Goal: Transaction & Acquisition: Book appointment/travel/reservation

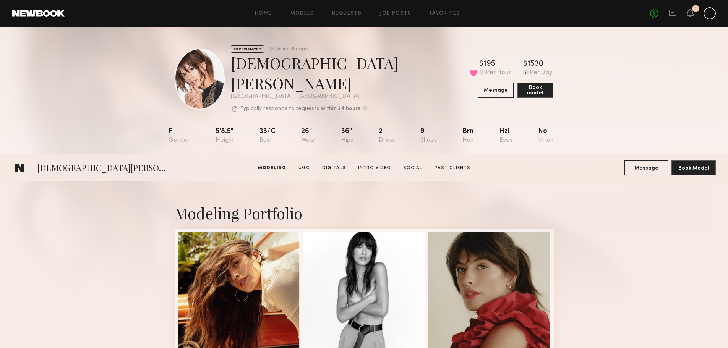
scroll to position [382, 0]
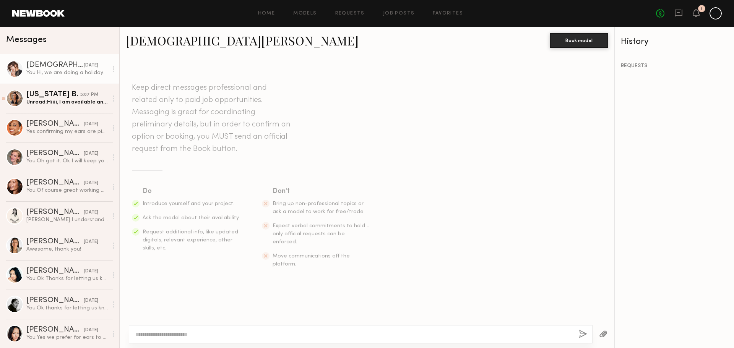
scroll to position [88, 0]
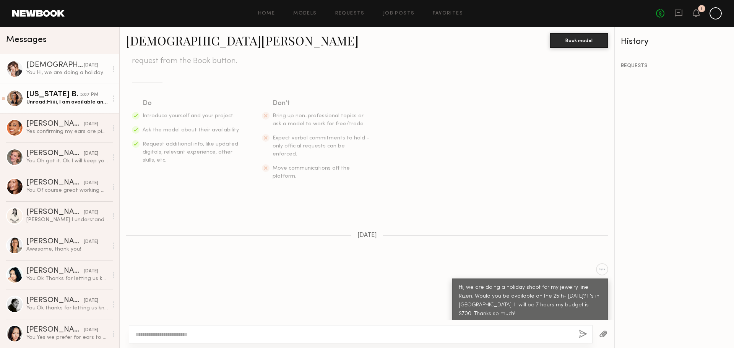
click at [53, 103] on div "Unread: Hiiii, I am available and this sounds great : ) I am actually local to …" at bounding box center [66, 102] width 81 height 7
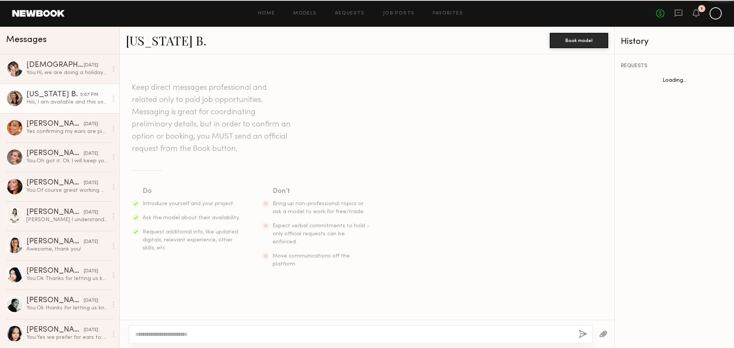
scroll to position [111, 0]
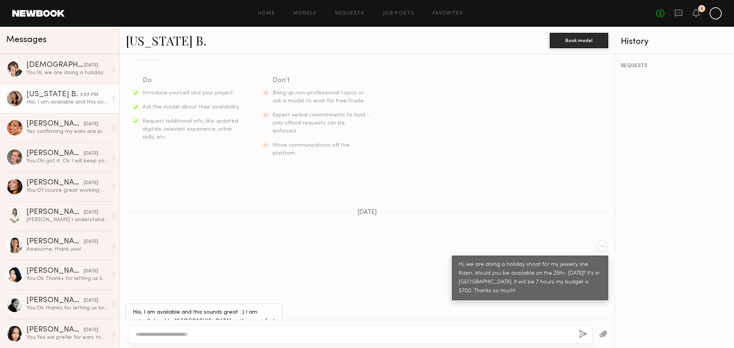
click at [48, 102] on div "Hiiii, I am available and this sounds great : ) I am actually local to Costa Me…" at bounding box center [66, 102] width 81 height 7
click at [169, 308] on div "Hiiii, I am available and this sounds great : ) I am actually local to Costa Me…" at bounding box center [204, 317] width 143 height 18
click at [159, 39] on link "Montana B." at bounding box center [166, 40] width 81 height 16
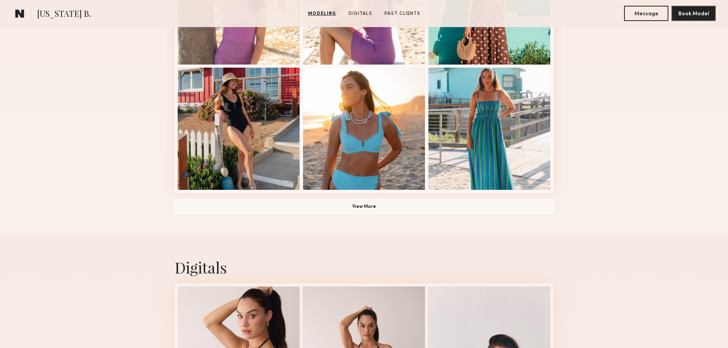
scroll to position [535, 0]
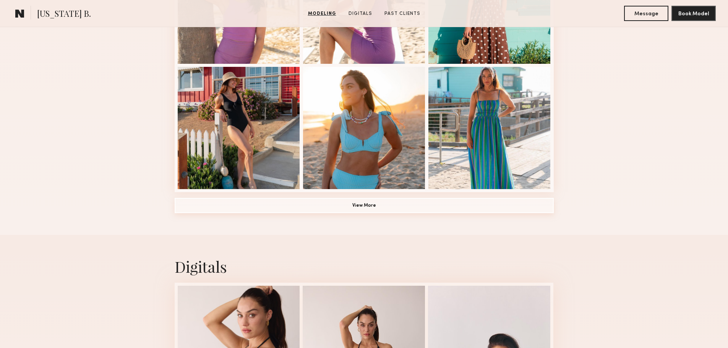
click at [271, 207] on button "View More" at bounding box center [364, 205] width 379 height 15
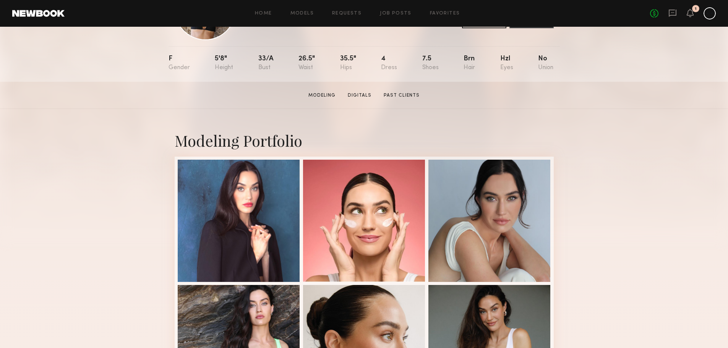
scroll to position [76, 0]
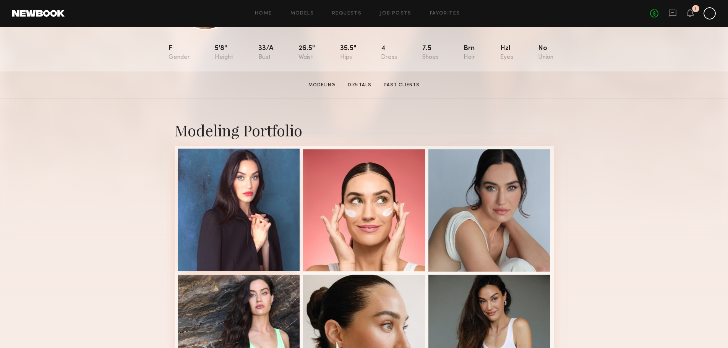
click at [258, 192] on div at bounding box center [239, 210] width 122 height 122
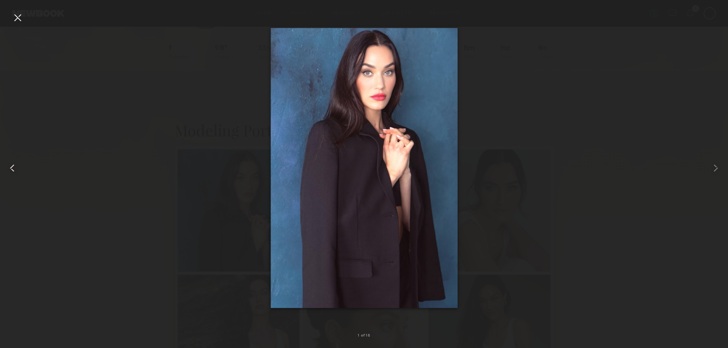
click at [11, 19] on div at bounding box center [14, 168] width 29 height 312
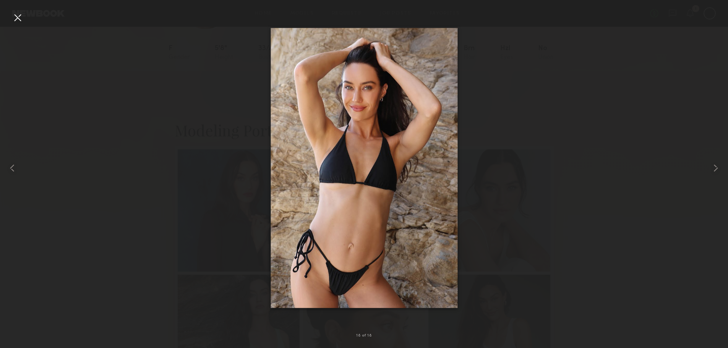
click at [22, 19] on div at bounding box center [17, 17] width 12 height 12
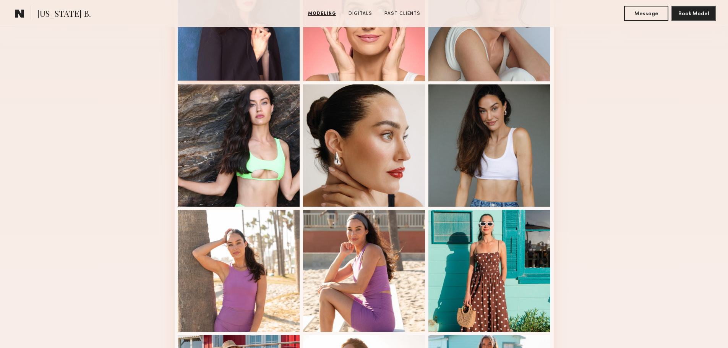
scroll to position [268, 0]
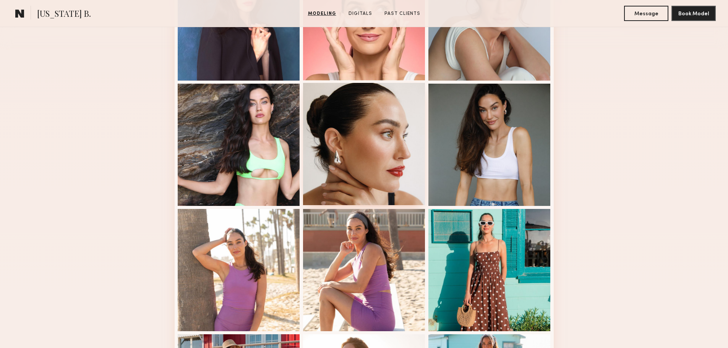
click at [336, 181] on div at bounding box center [364, 144] width 122 height 122
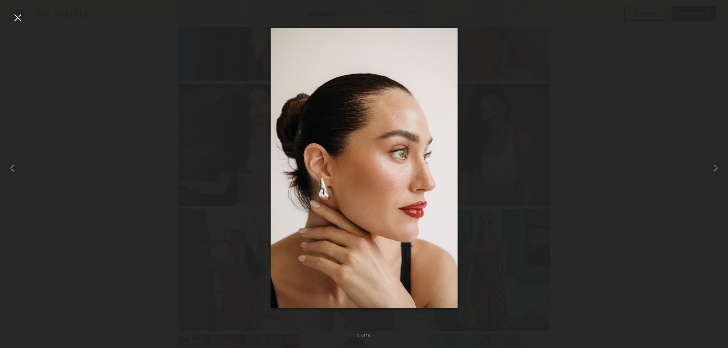
click at [21, 23] on div at bounding box center [17, 17] width 12 height 12
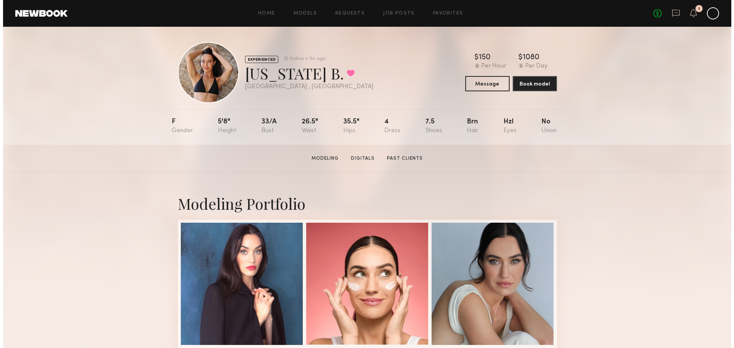
scroll to position [0, 0]
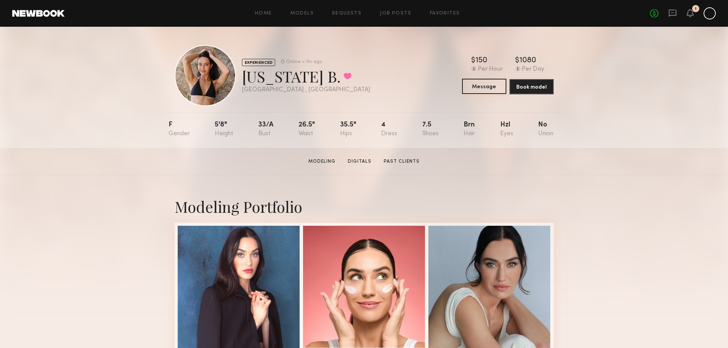
click at [479, 86] on button "Message" at bounding box center [484, 86] width 44 height 15
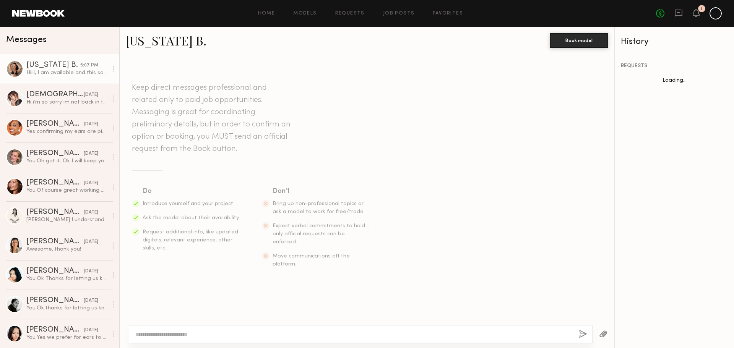
scroll to position [111, 0]
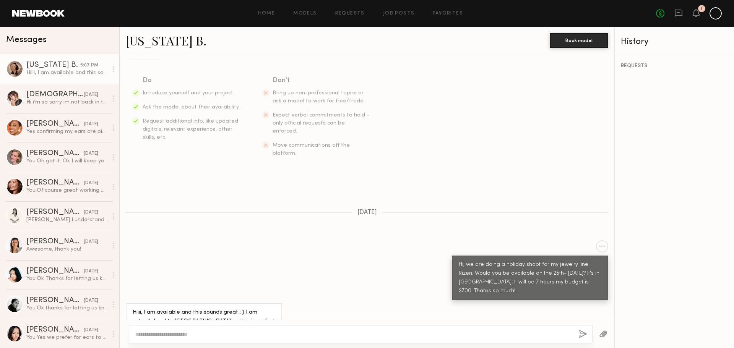
click at [241, 329] on div at bounding box center [361, 334] width 464 height 18
click at [177, 337] on textarea at bounding box center [353, 335] width 437 height 8
click at [136, 337] on textarea "**********" at bounding box center [353, 335] width 437 height 8
type textarea "**********"
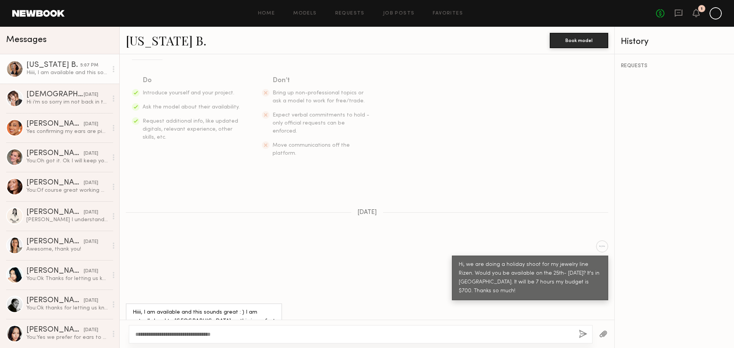
click at [584, 338] on button "button" at bounding box center [583, 335] width 8 height 10
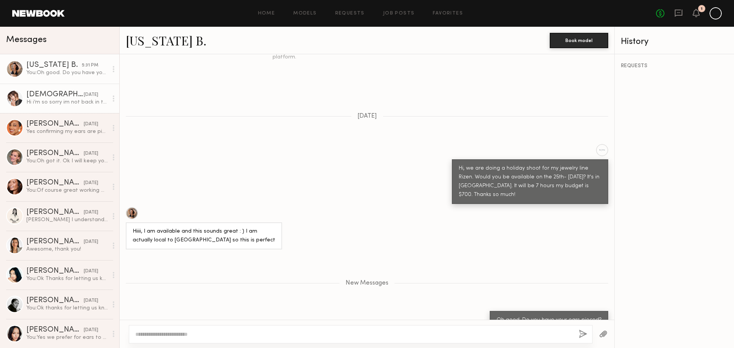
click at [34, 102] on div "Hi i’m so sorry im not back in the US until the 28th. I hope to work together i…" at bounding box center [66, 102] width 81 height 7
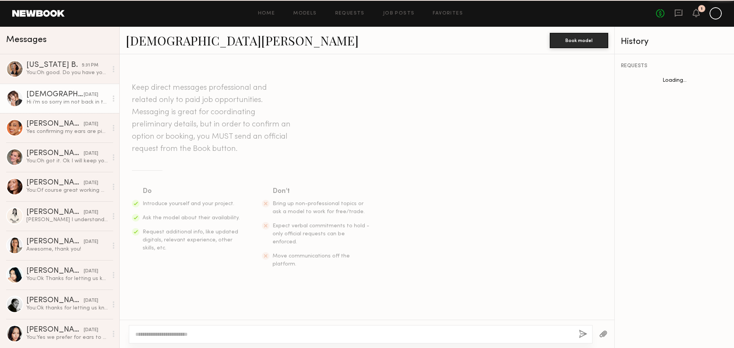
scroll to position [111, 0]
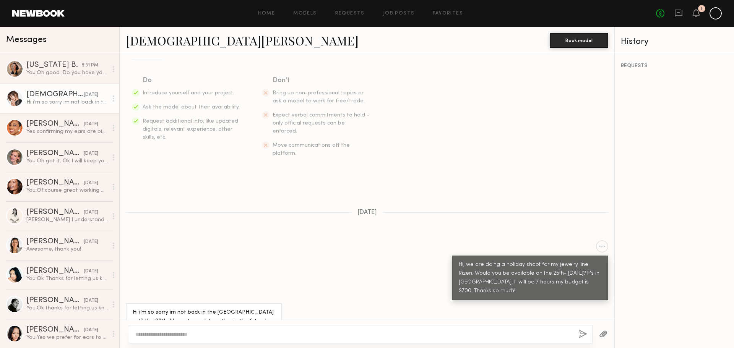
click at [263, 331] on textarea at bounding box center [353, 335] width 437 height 8
click at [252, 335] on textarea "**********" at bounding box center [353, 335] width 437 height 8
type textarea "**********"
click at [583, 335] on button "button" at bounding box center [583, 335] width 8 height 10
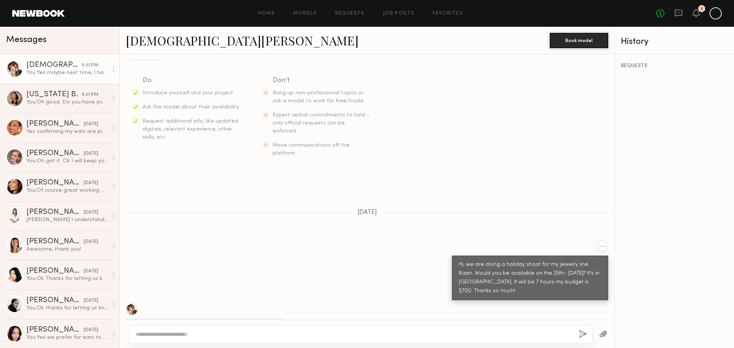
scroll to position [216, 0]
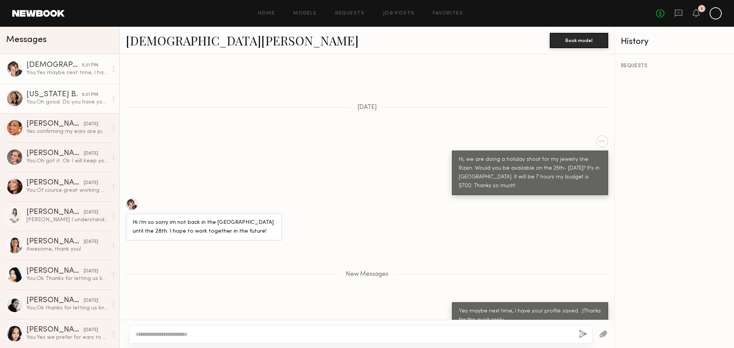
drag, startPoint x: 30, startPoint y: 101, endPoint x: 34, endPoint y: 102, distance: 4.0
click at [30, 101] on div "You: Oh good. Do you have your ears pieced?" at bounding box center [66, 102] width 81 height 7
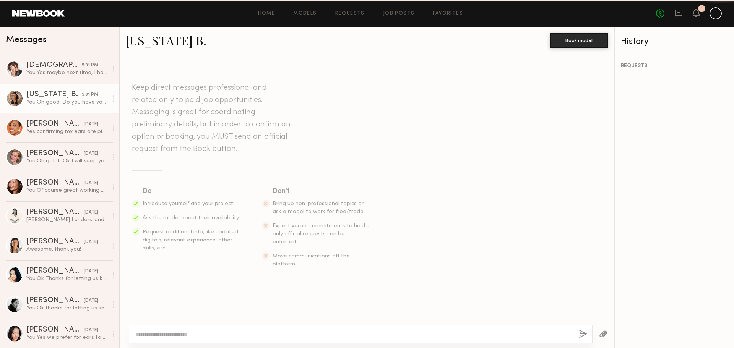
scroll to position [148, 0]
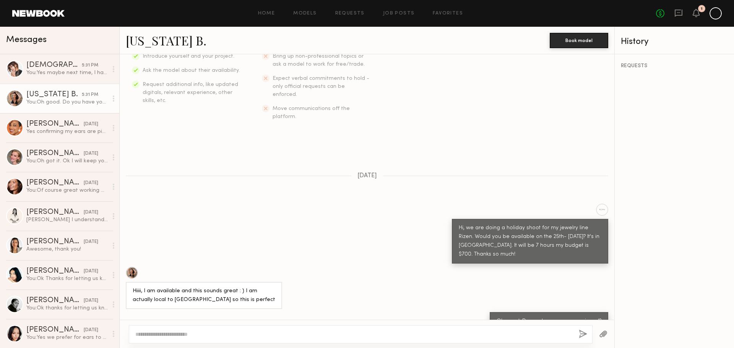
click at [154, 39] on link "Montana B." at bounding box center [166, 40] width 81 height 16
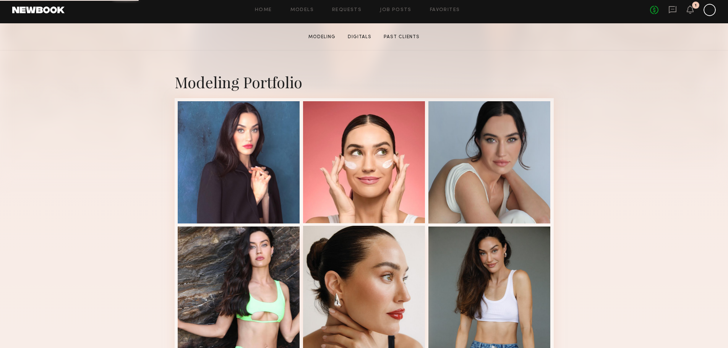
scroll to position [191, 0]
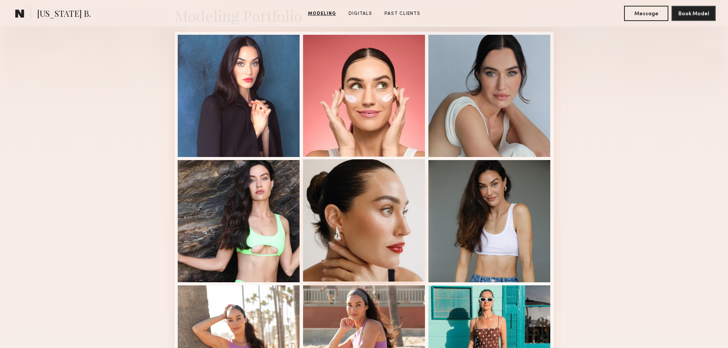
click at [365, 246] on div at bounding box center [364, 220] width 122 height 122
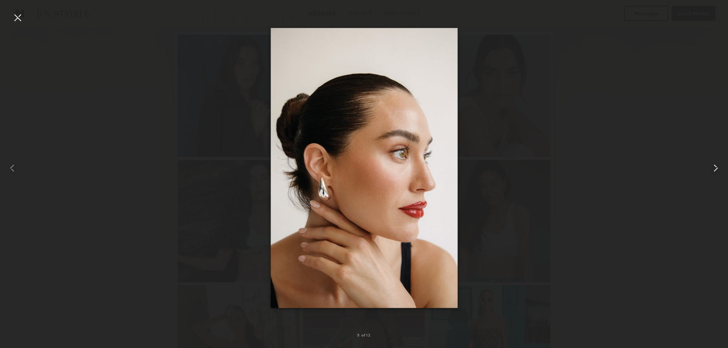
click at [717, 171] on common-icon at bounding box center [716, 168] width 12 height 12
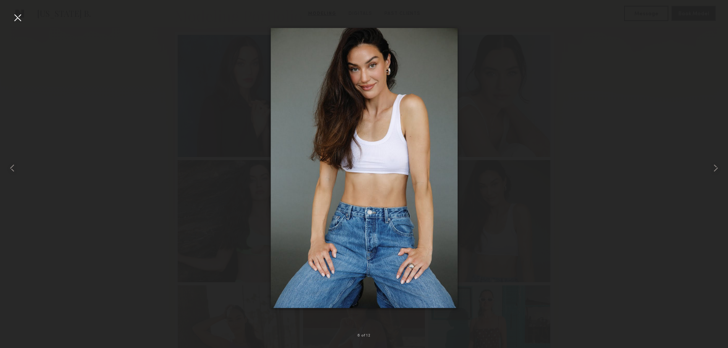
click at [21, 22] on div at bounding box center [17, 17] width 12 height 12
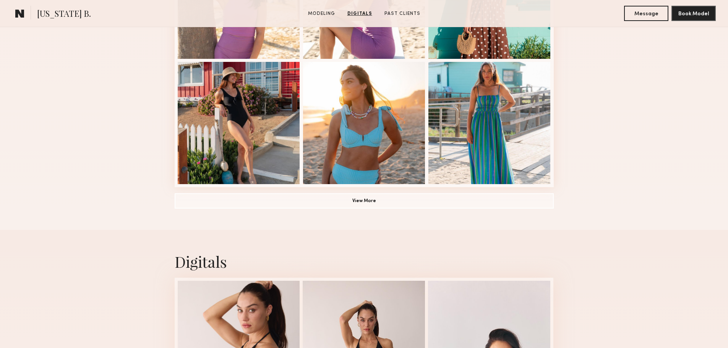
scroll to position [535, 0]
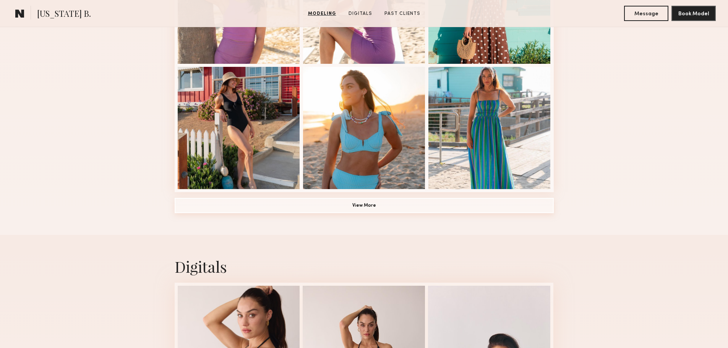
click at [333, 209] on button "View More" at bounding box center [364, 205] width 379 height 15
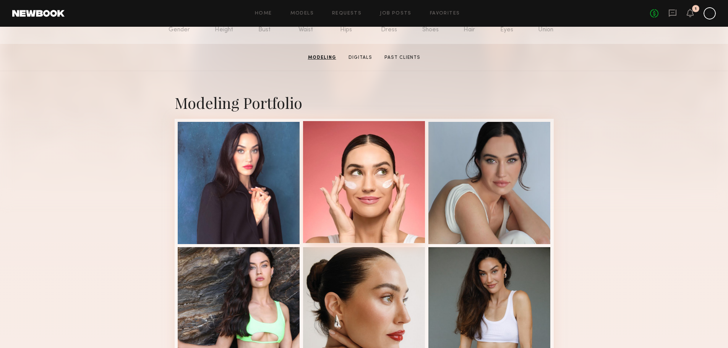
scroll to position [0, 0]
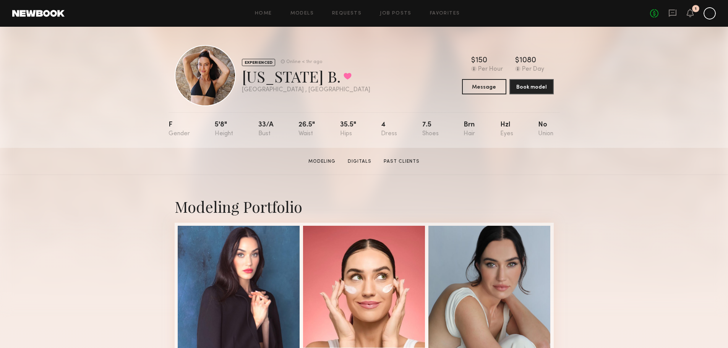
click at [693, 9] on div "1" at bounding box center [695, 8] width 7 height 7
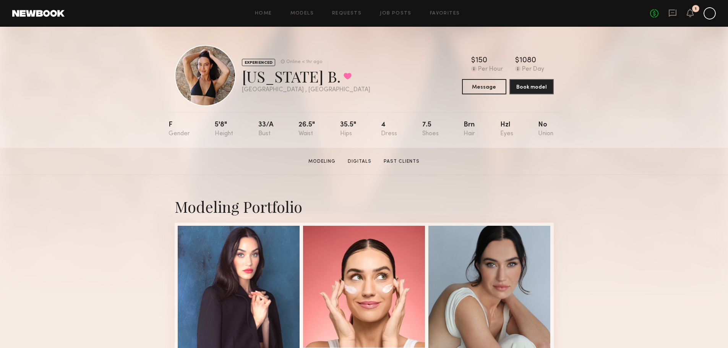
click at [263, 78] on div "Montana B. Favorited" at bounding box center [306, 76] width 128 height 20
click at [303, 76] on div "Montana B. Favorited" at bounding box center [306, 76] width 128 height 20
drag, startPoint x: 320, startPoint y: 80, endPoint x: 279, endPoint y: 72, distance: 42.1
click at [279, 72] on div "Montana B. Favorited" at bounding box center [306, 76] width 128 height 20
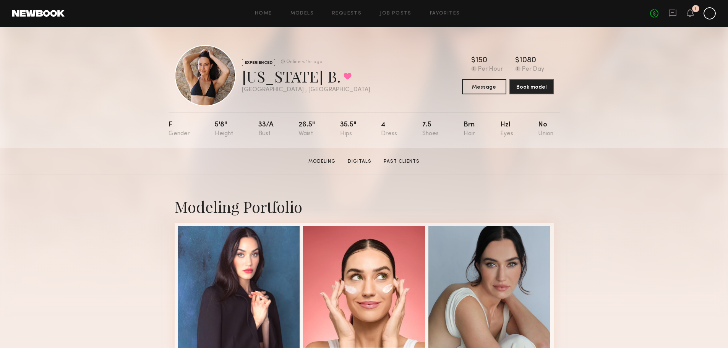
click at [319, 75] on div "Montana B. Favorited" at bounding box center [306, 76] width 128 height 20
drag, startPoint x: 241, startPoint y: 75, endPoint x: 334, endPoint y: 83, distance: 93.6
click at [334, 83] on div "EXPERIENCED Online < 1hr ago Montana B. Favorited Los Angeles , CA Online < 1hr…" at bounding box center [364, 75] width 379 height 61
copy div "[US_STATE] B."
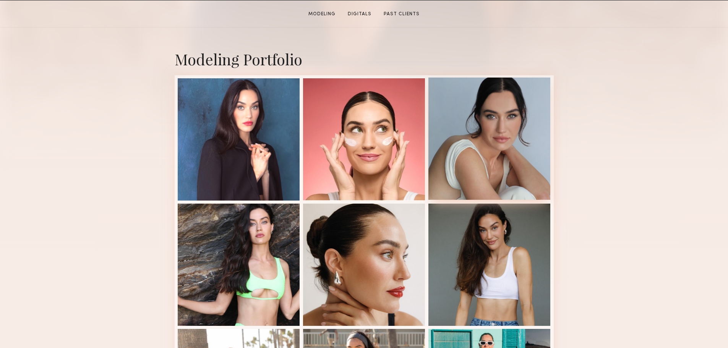
scroll to position [153, 0]
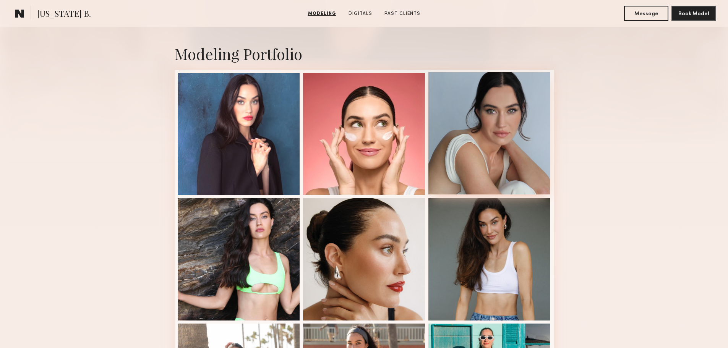
click at [498, 170] on div at bounding box center [489, 133] width 122 height 122
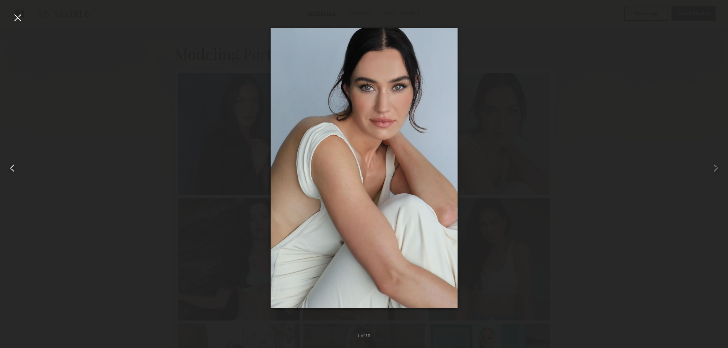
click at [24, 18] on div at bounding box center [14, 168] width 29 height 312
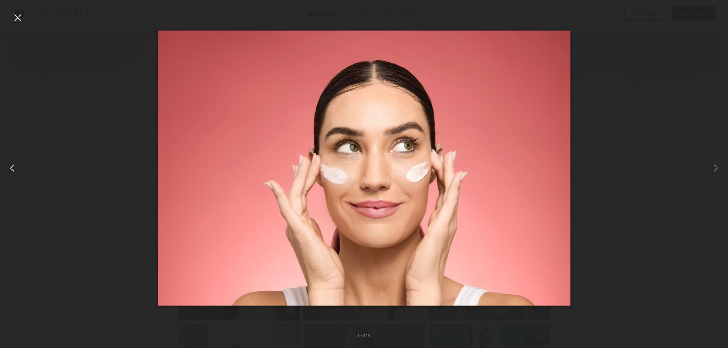
click at [18, 19] on div at bounding box center [17, 17] width 12 height 12
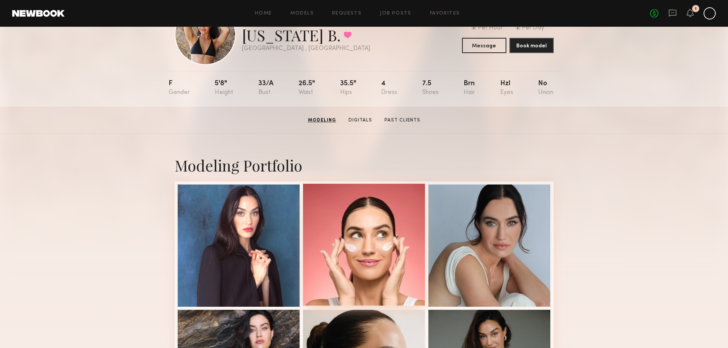
scroll to position [0, 0]
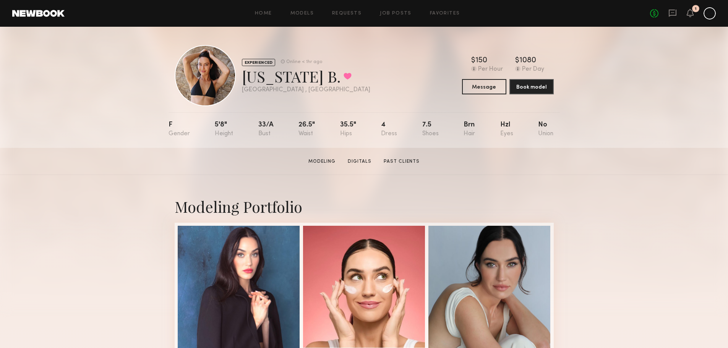
click at [558, 49] on nb-model-profile-header "EXPERIENCED Online < 1hr ago Montana B. Favorited Los Angeles , CA Online < 1hr…" at bounding box center [364, 67] width 391 height 80
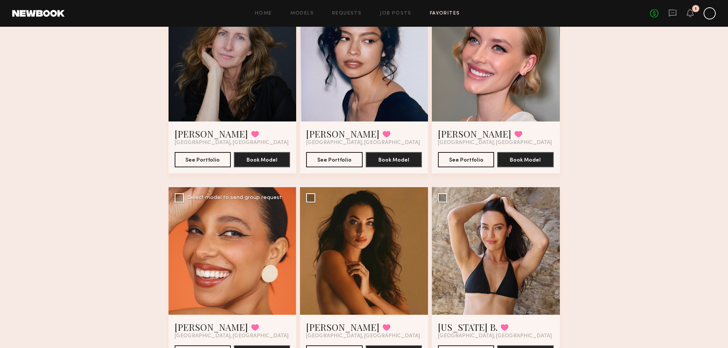
scroll to position [76, 0]
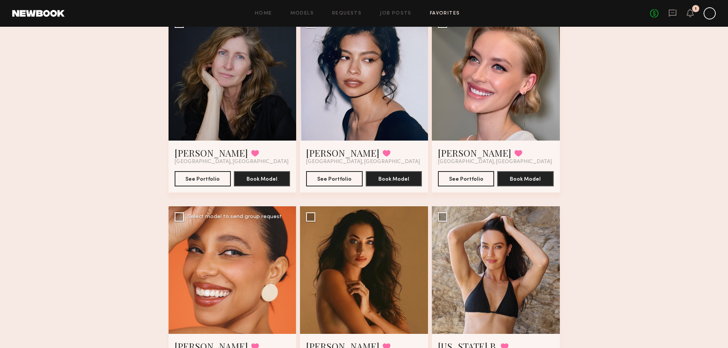
click at [240, 268] on div at bounding box center [233, 270] width 128 height 128
click at [259, 251] on div at bounding box center [233, 270] width 128 height 128
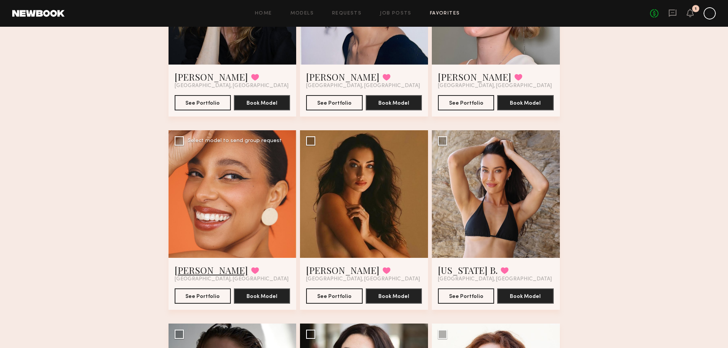
scroll to position [153, 0]
click at [204, 269] on link "[PERSON_NAME]" at bounding box center [211, 270] width 73 height 12
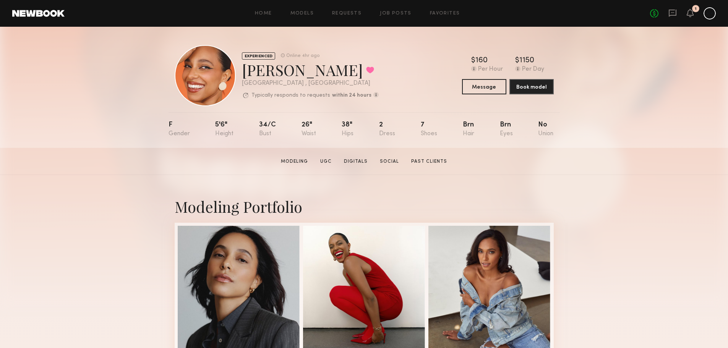
click at [602, 104] on div "EXPERIENCED Online 4hr ago [PERSON_NAME] Favorited [GEOGRAPHIC_DATA] , [GEOGRAP…" at bounding box center [364, 87] width 728 height 121
